Goal: Complete application form

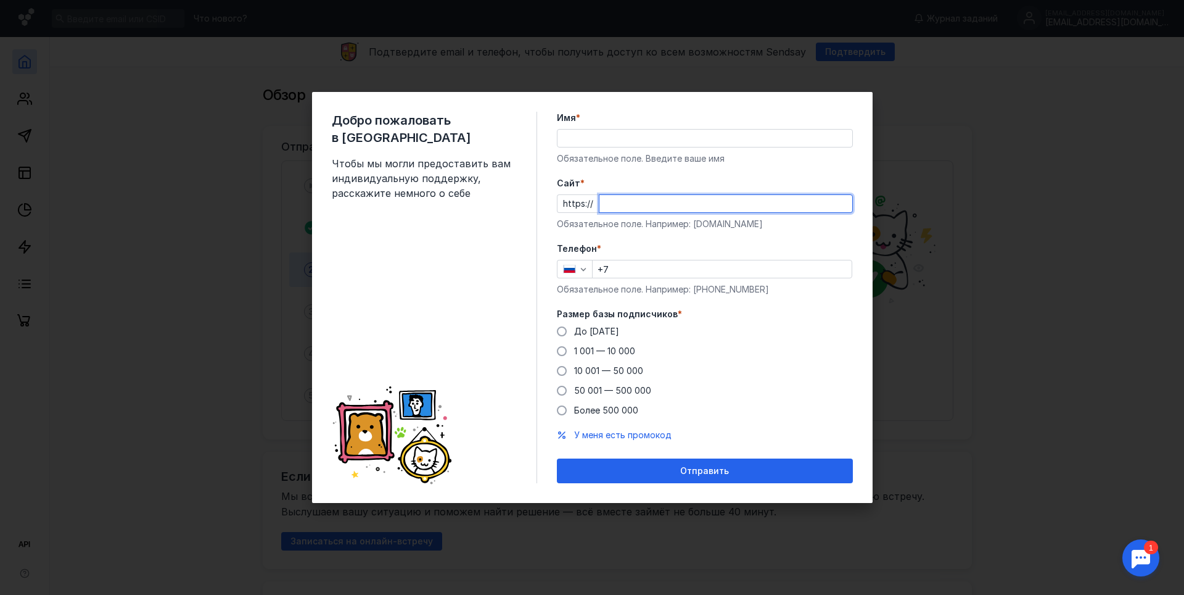
click at [630, 200] on input "Cайт *" at bounding box center [726, 203] width 253 height 17
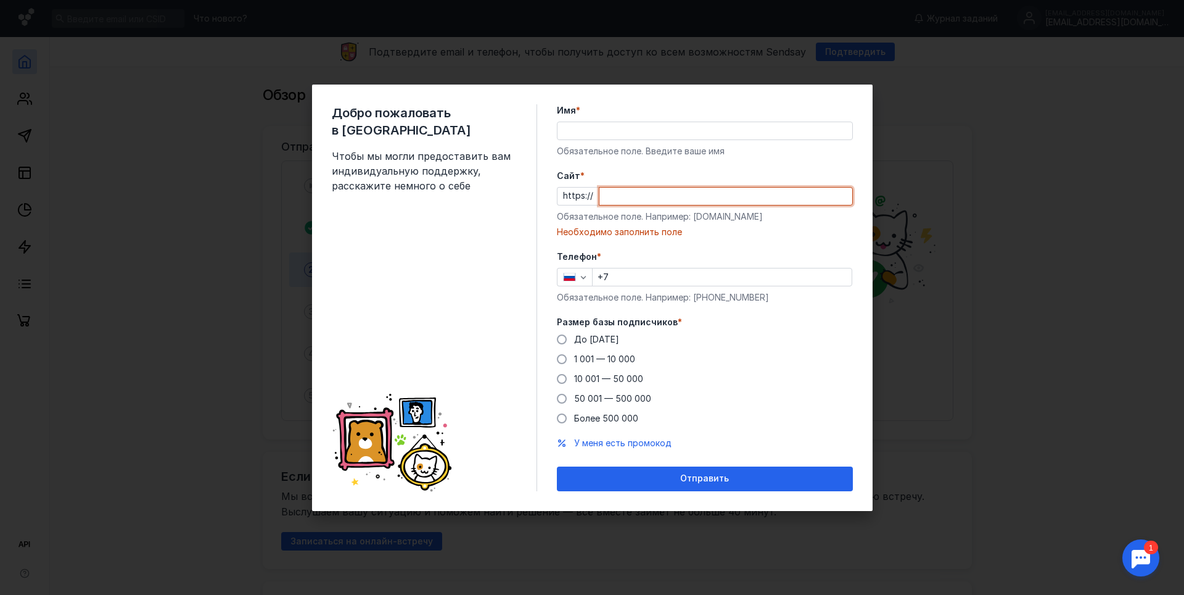
paste input "[DOMAIN_NAME][URL]"
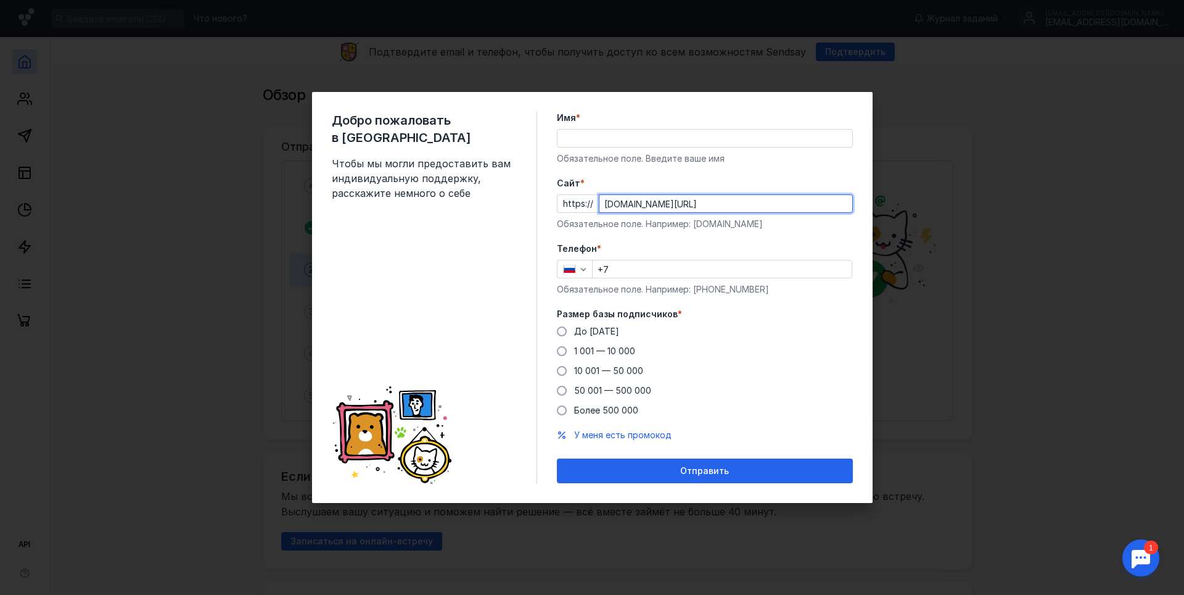
click at [621, 207] on input "[DOMAIN_NAME][URL]" at bounding box center [726, 203] width 253 height 17
type input "[DOMAIN_NAME][URL]"
click at [632, 270] on input "+7" at bounding box center [722, 268] width 259 height 17
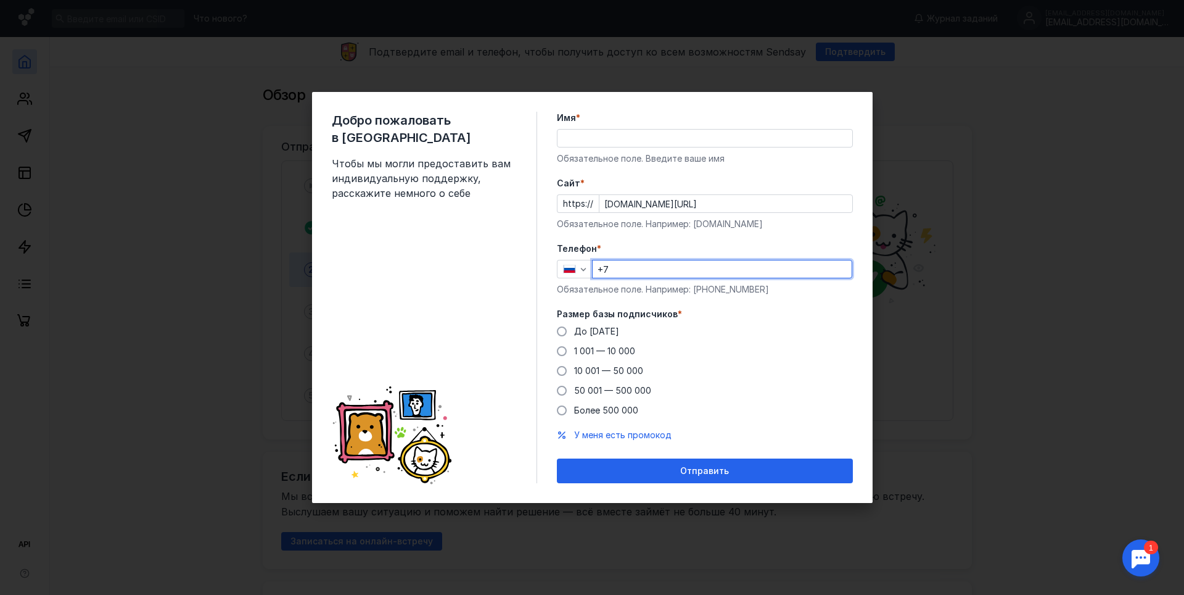
type input "[PHONE_NUMBER]"
click at [562, 353] on span at bounding box center [562, 351] width 10 height 10
click at [0, 0] on input "1 001 — 10 000" at bounding box center [0, 0] width 0 height 0
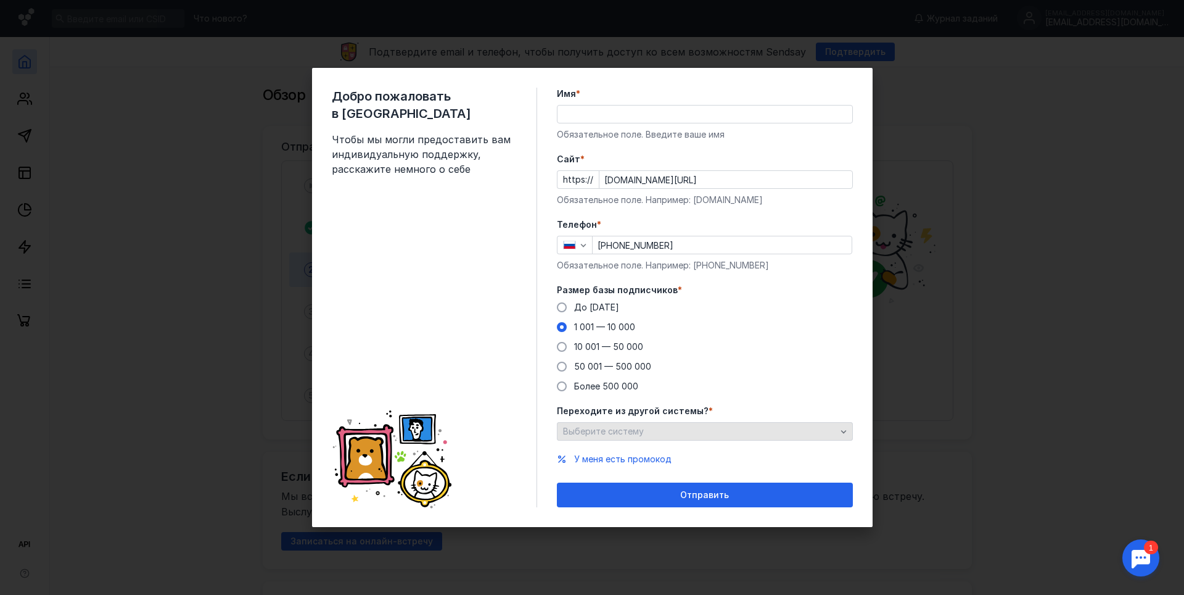
click at [590, 429] on span "Выберите систему" at bounding box center [603, 431] width 81 height 10
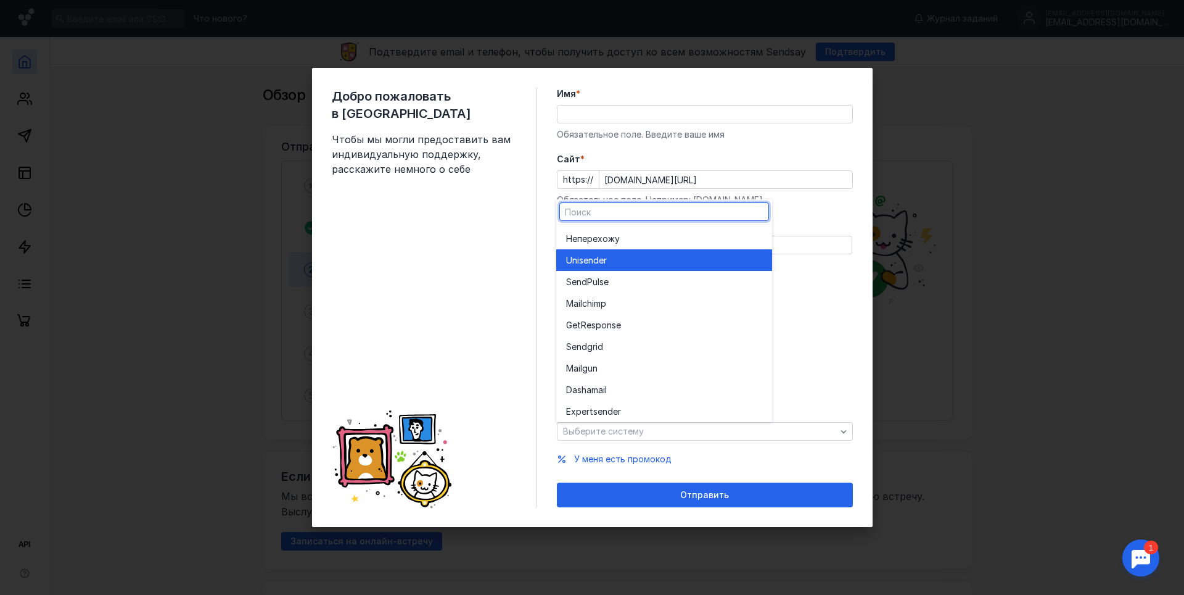
click at [614, 260] on div "Unisende r" at bounding box center [664, 260] width 196 height 12
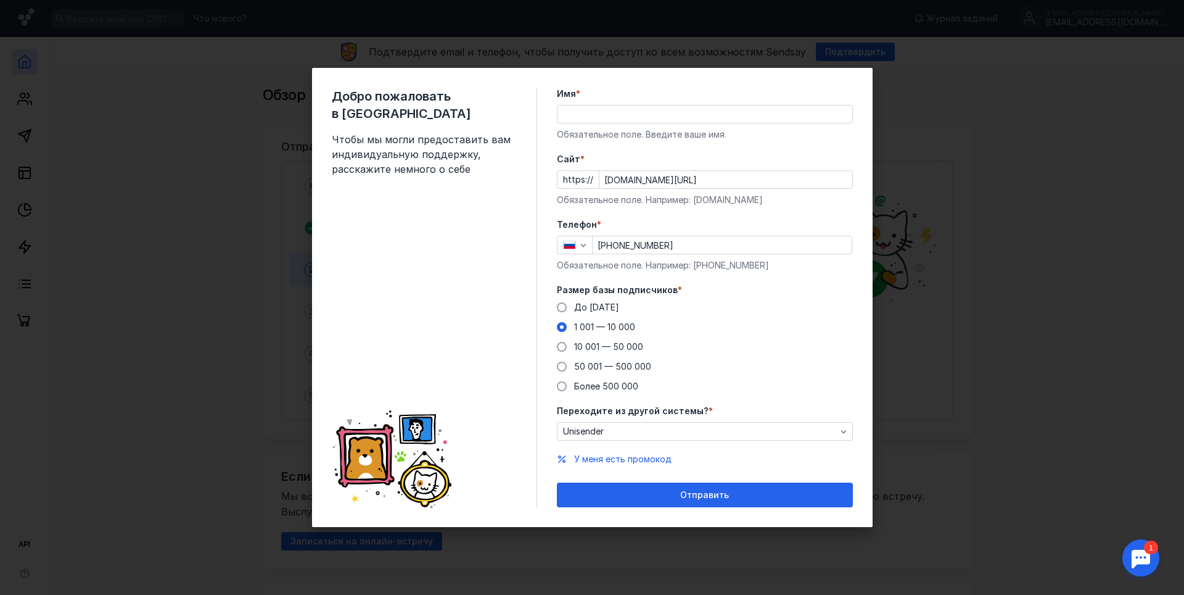
click at [588, 117] on input "Имя *" at bounding box center [705, 113] width 295 height 17
type input "[PERSON_NAME]"
drag, startPoint x: 619, startPoint y: 113, endPoint x: 558, endPoint y: 113, distance: 61.1
click at [558, 113] on input "[PERSON_NAME]" at bounding box center [705, 113] width 295 height 17
click at [586, 113] on input "Имя *" at bounding box center [705, 113] width 295 height 17
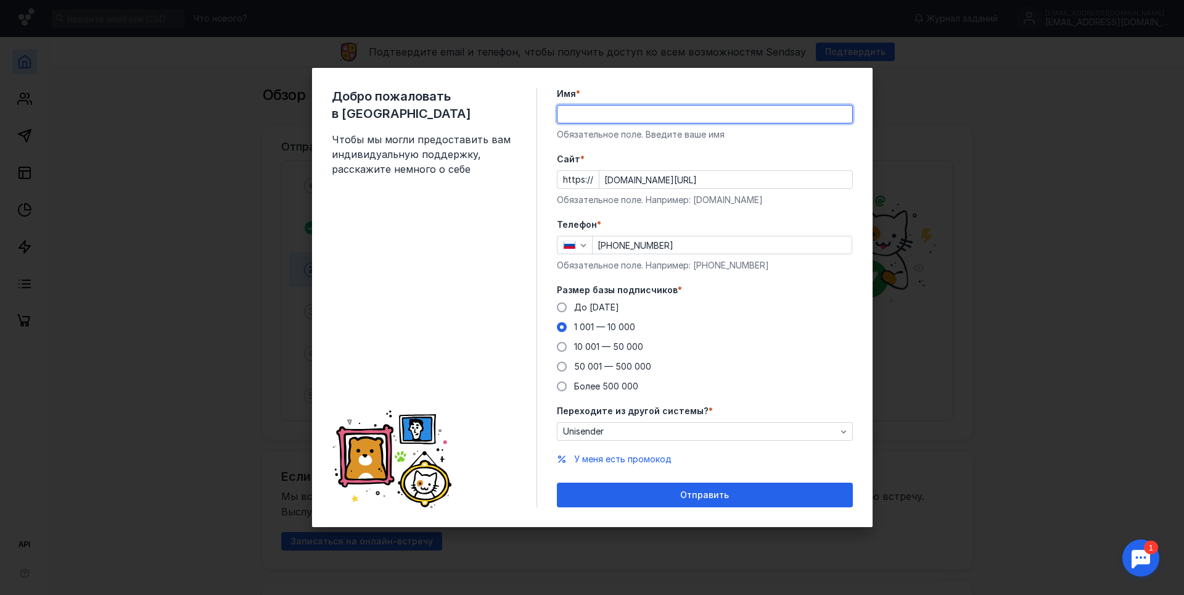
click at [595, 119] on input "Имя *" at bounding box center [705, 113] width 295 height 17
type input "[PERSON_NAME]"
click at [632, 154] on label "Cайт *" at bounding box center [705, 159] width 296 height 12
click at [632, 171] on input "[DOMAIN_NAME][URL]" at bounding box center [726, 179] width 253 height 17
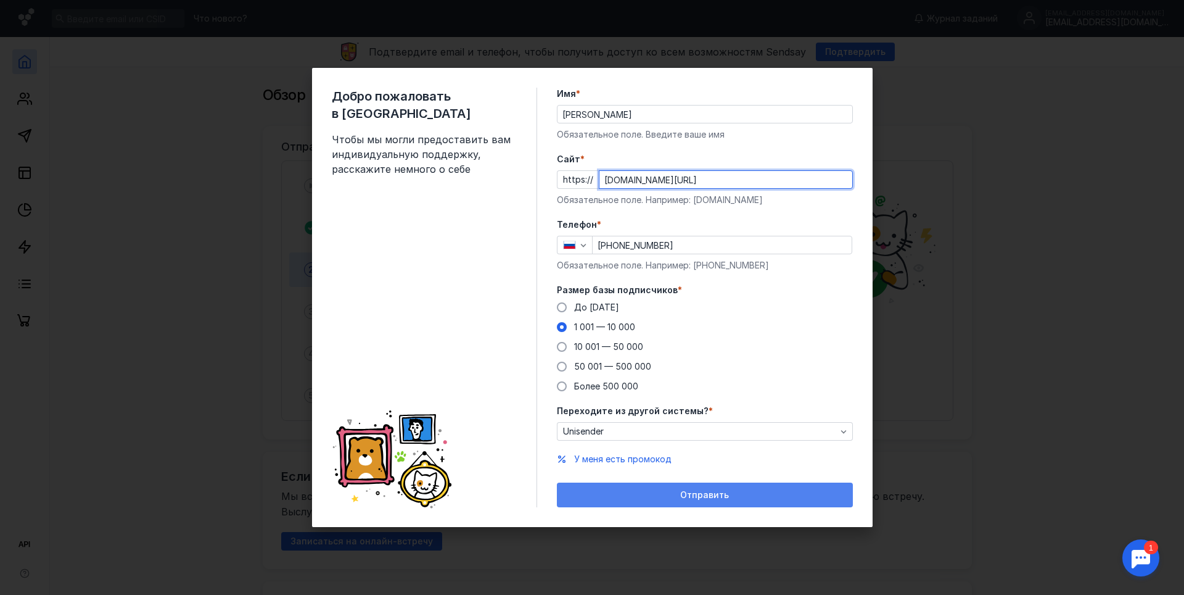
click at [624, 492] on div "Отправить" at bounding box center [705, 495] width 284 height 10
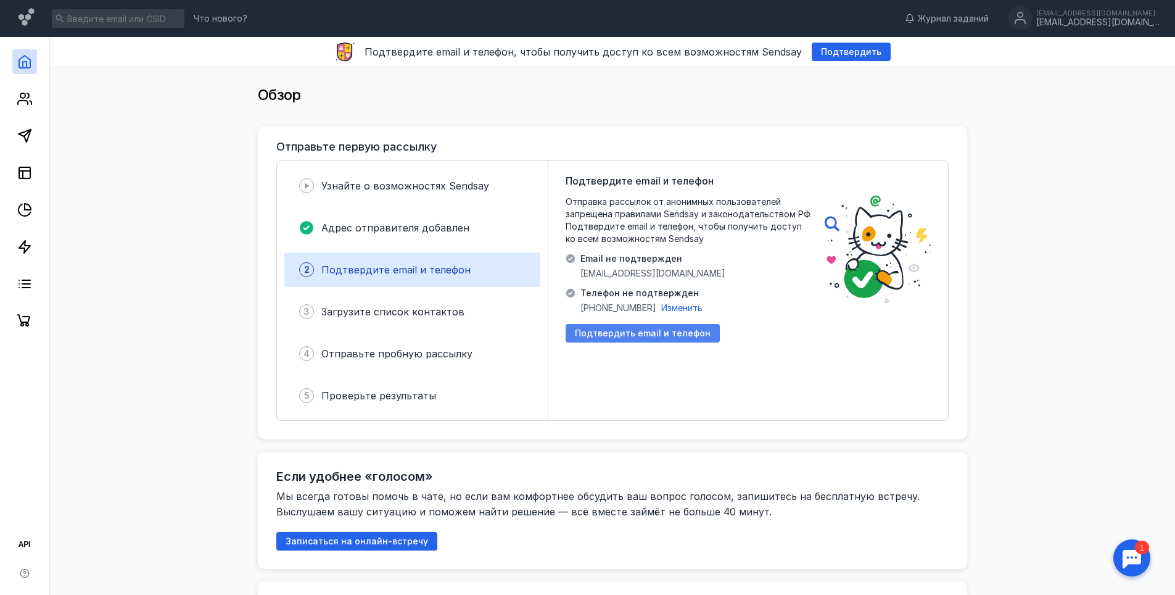
click at [627, 331] on span "Подтвердить email и телефон" at bounding box center [643, 333] width 136 height 10
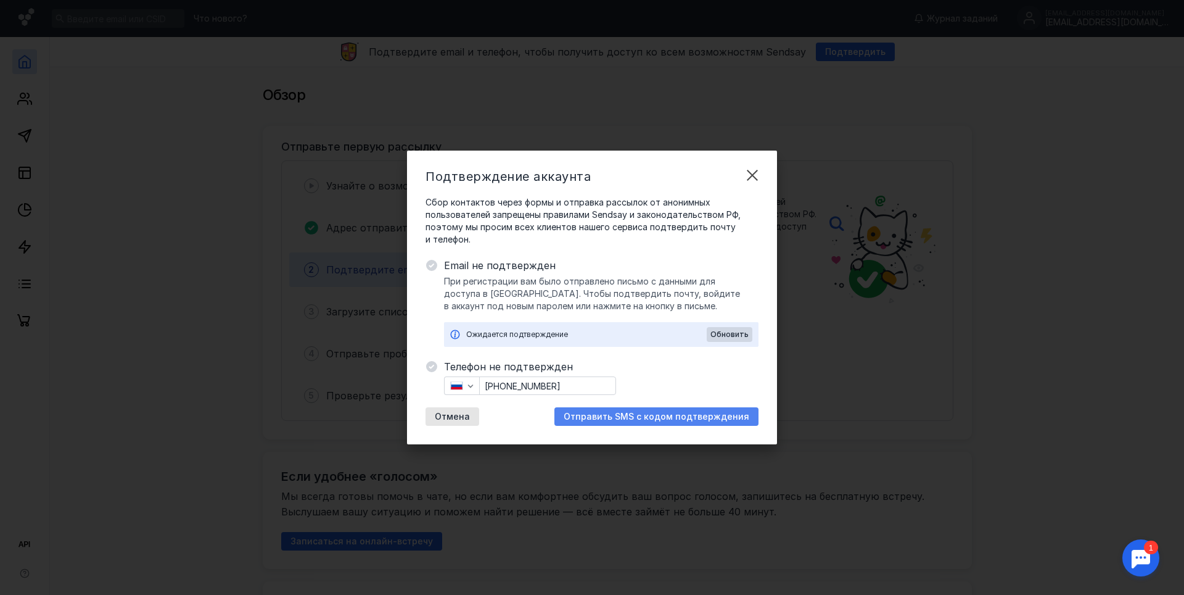
click at [608, 415] on span "Отправить SMS с кодом подтверждения" at bounding box center [657, 416] width 186 height 10
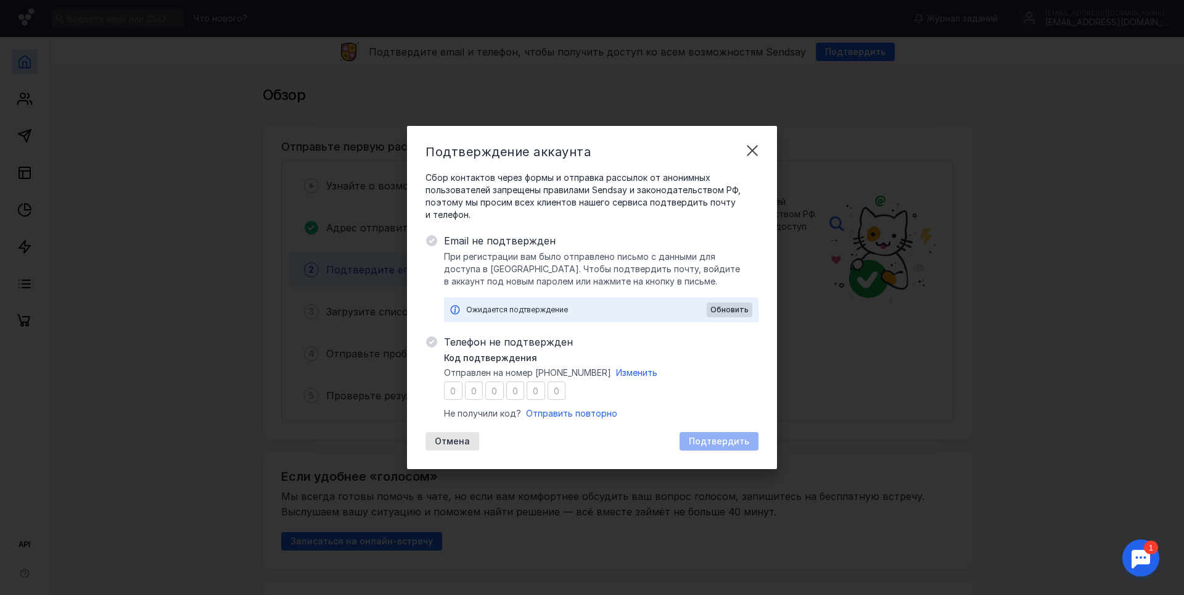
type input "0"
type input "5"
type input "0"
type input "9"
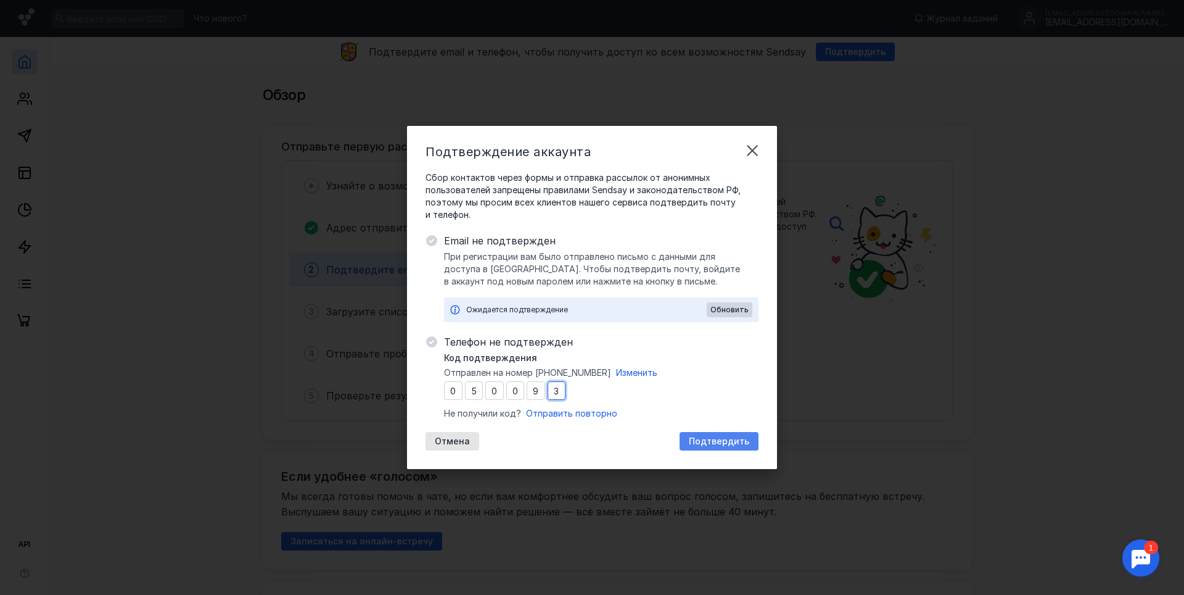
type input "3"
click at [706, 440] on span "Подтвердить" at bounding box center [719, 441] width 60 height 10
